Goal: Navigation & Orientation: Find specific page/section

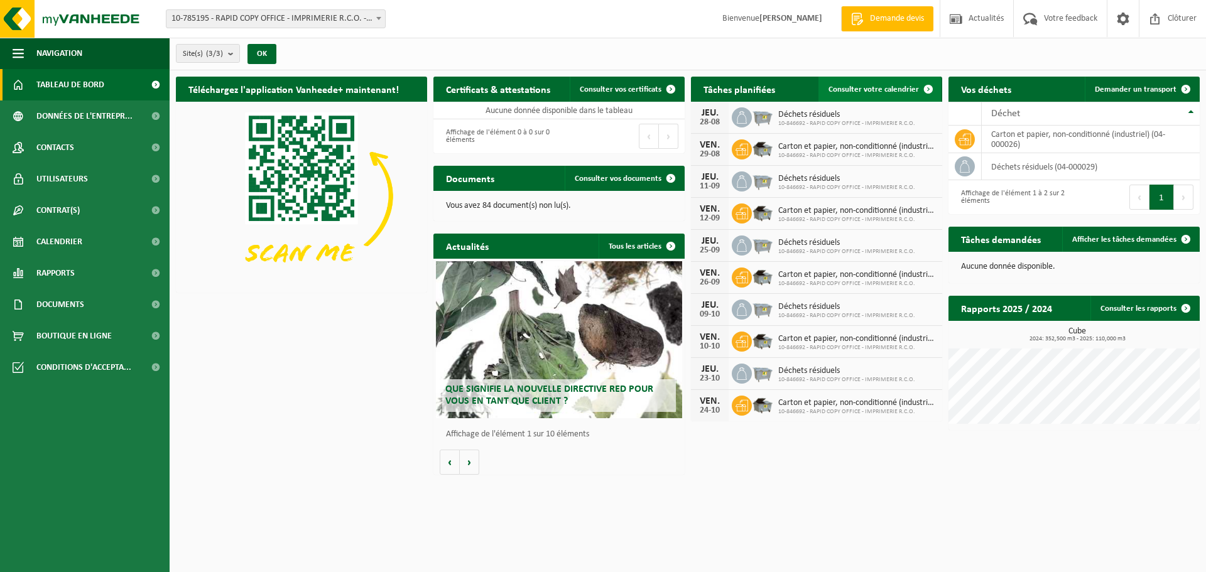
click at [929, 84] on span at bounding box center [928, 89] width 25 height 25
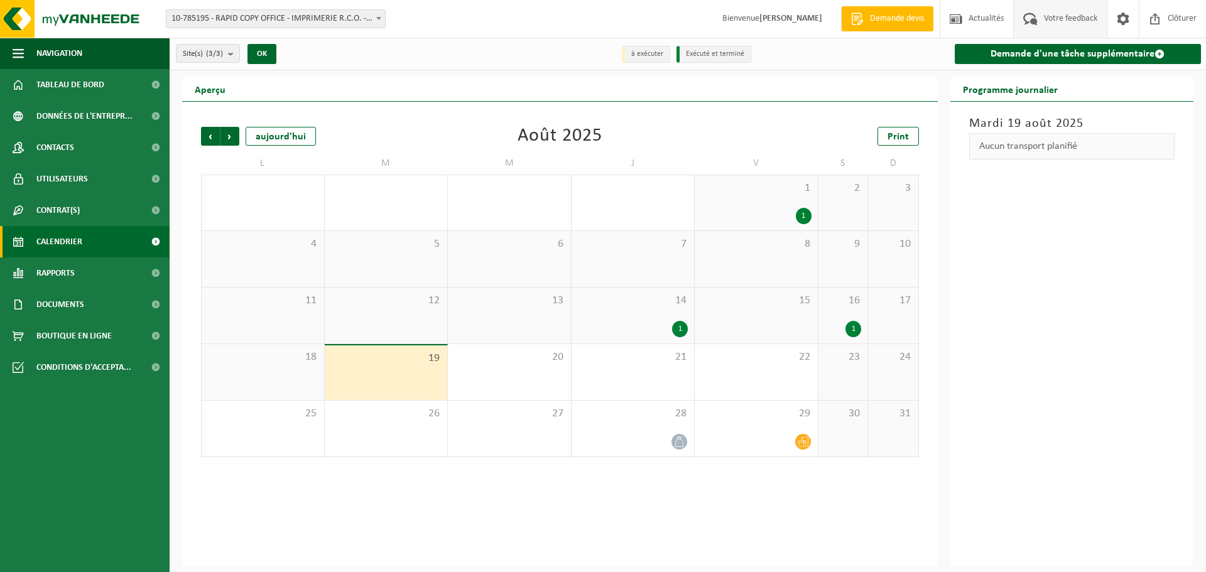
click at [1078, 24] on span "Votre feedback" at bounding box center [1071, 18] width 60 height 37
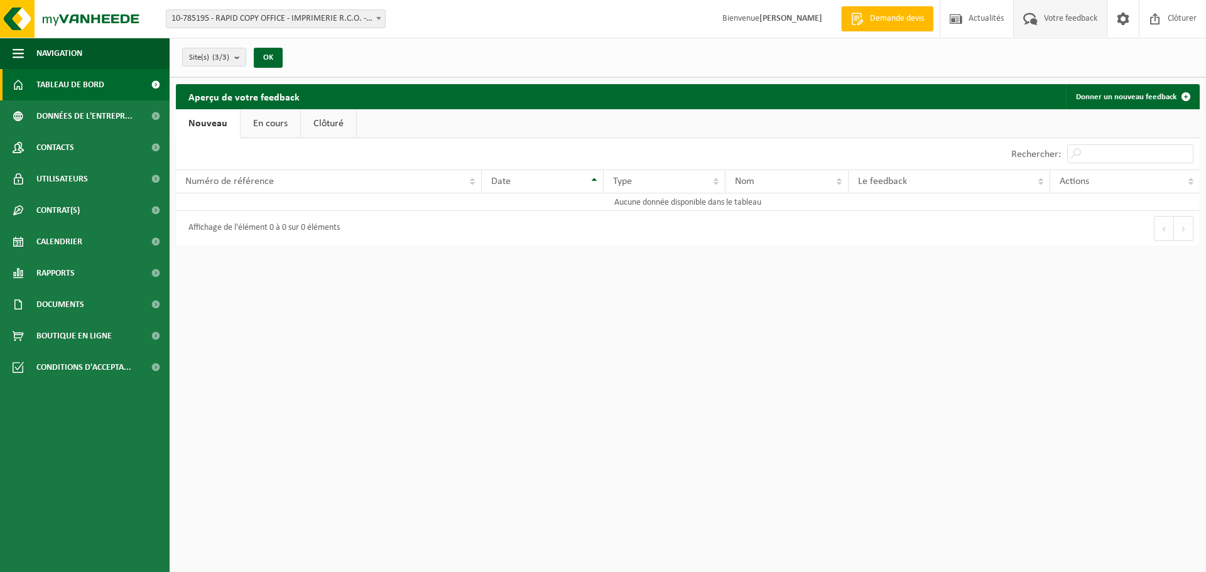
click at [51, 78] on span "Tableau de bord" at bounding box center [70, 84] width 68 height 31
